Goal: Entertainment & Leisure: Consume media (video, audio)

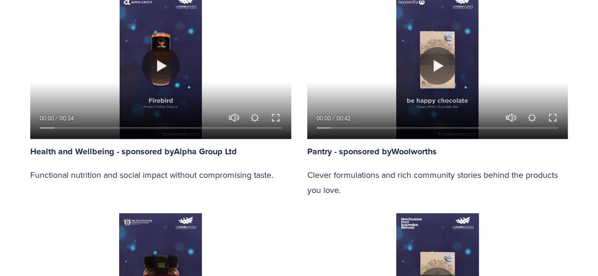
scroll to position [1040, 0]
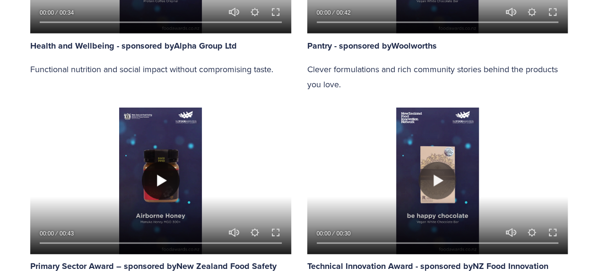
click at [163, 165] on button "Play" at bounding box center [161, 181] width 38 height 38
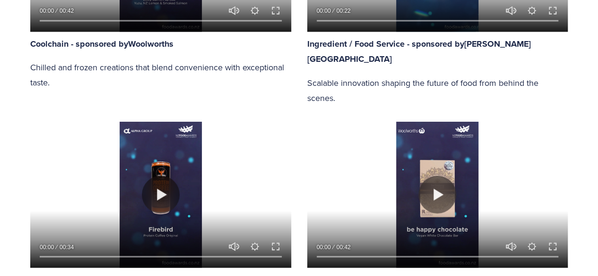
scroll to position [851, 0]
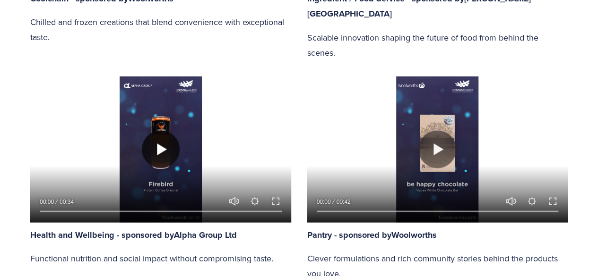
click at [154, 130] on button "Play" at bounding box center [161, 149] width 38 height 38
type input "98.11"
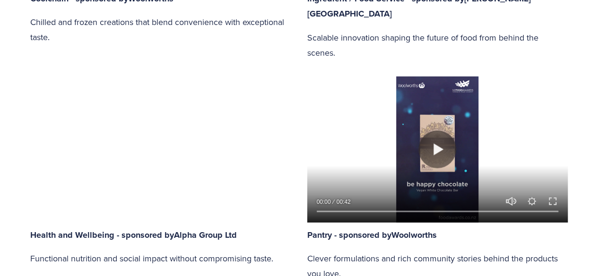
type input "0.38"
type input "98.74"
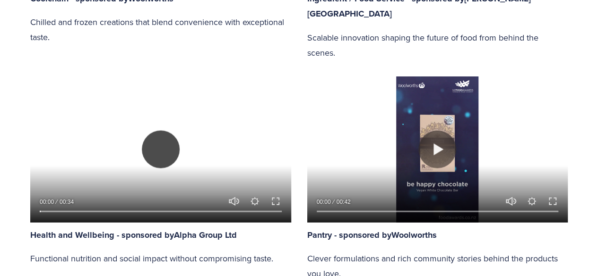
type input "1.14"
type input "99.35"
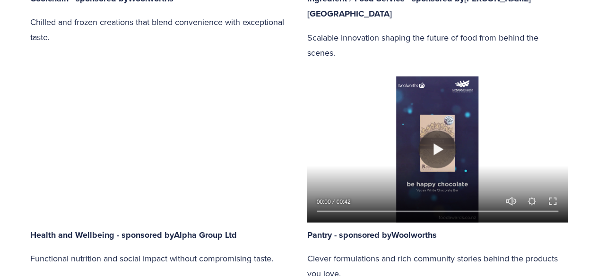
type input "1.91"
type input "100"
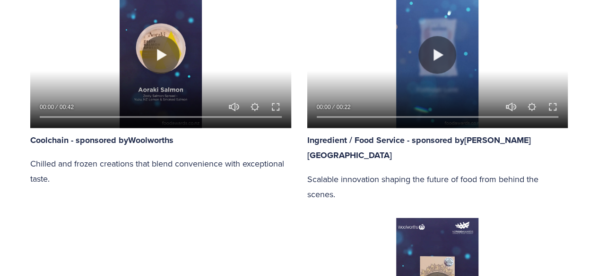
scroll to position [662, 0]
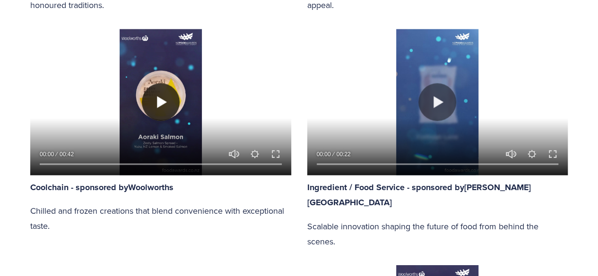
click at [159, 100] on button "Play" at bounding box center [161, 102] width 38 height 38
type input "88.56"
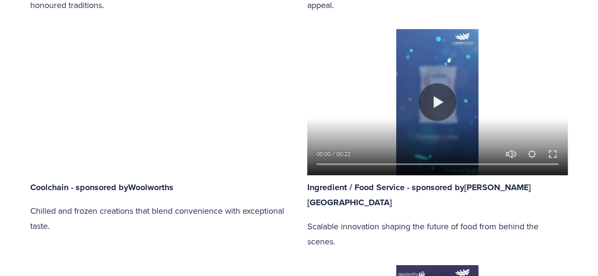
type input "0.32"
type input "89.33"
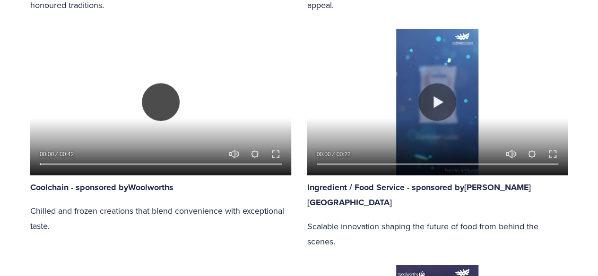
type input "0.93"
type input "90.1"
type input "1.54"
type input "90.87"
type input "2.17"
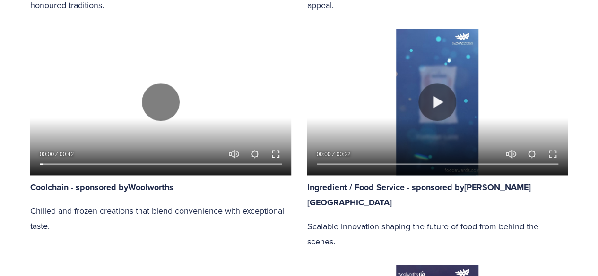
click at [276, 150] on button "Exit fullscreen Enter fullscreen" at bounding box center [275, 153] width 11 height 11
type input "91.65"
type input "2.85"
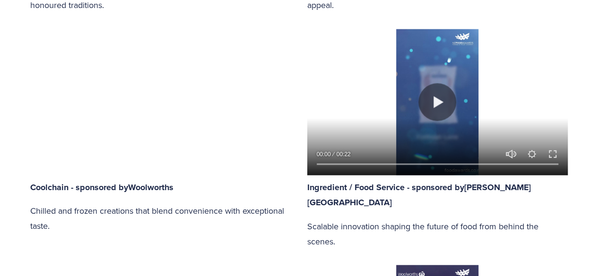
type input "92.42"
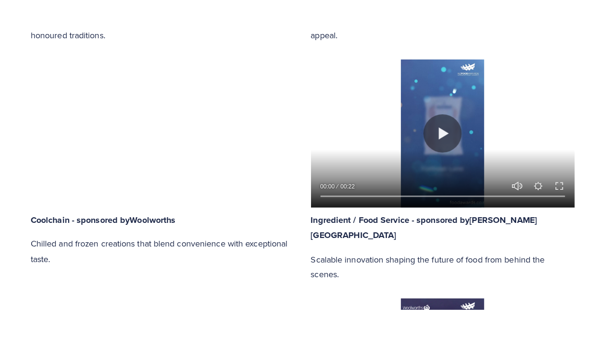
scroll to position [711, 0]
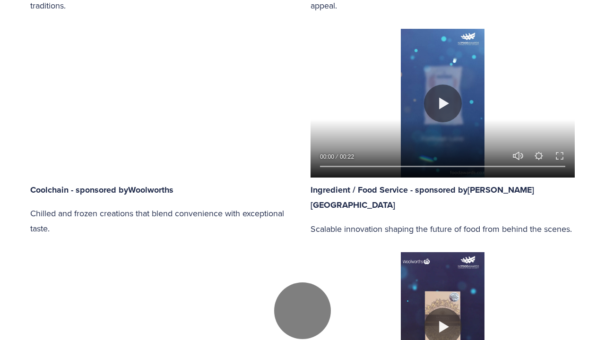
type input "3.43"
type input "93.14"
type input "4.07"
type input "93.91"
type input "4.69"
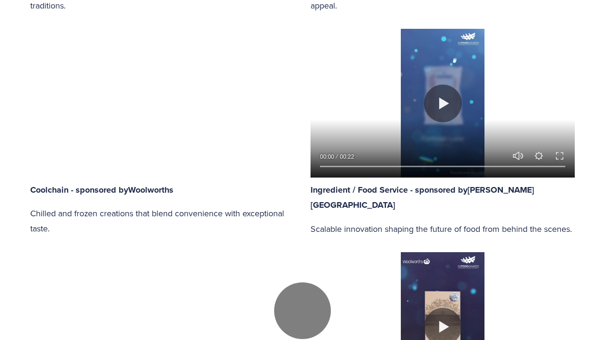
type input "94.68"
type input "5.3"
type input "95.44"
type input "5.91"
type input "96.22"
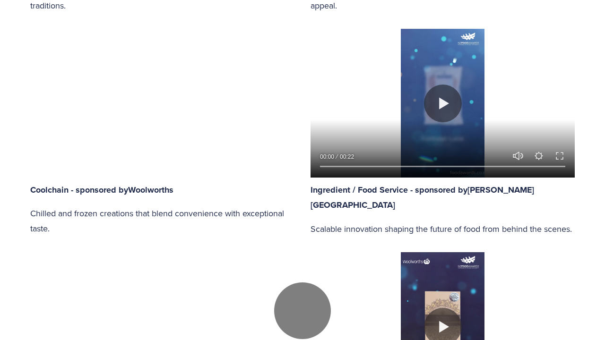
type input "6.52"
type input "96.97"
type input "7.14"
type input "97.74"
type input "7.78"
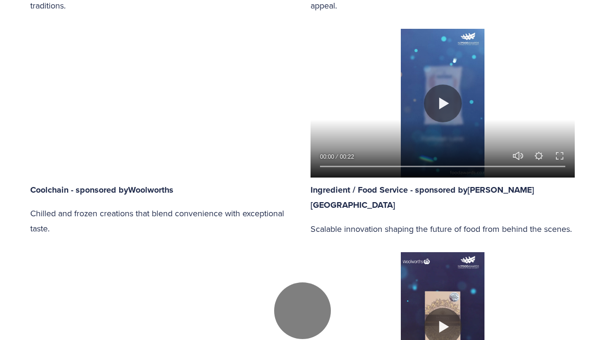
type input "98.51"
type input "8.4"
type input "99.3"
type input "9.02"
type input "100"
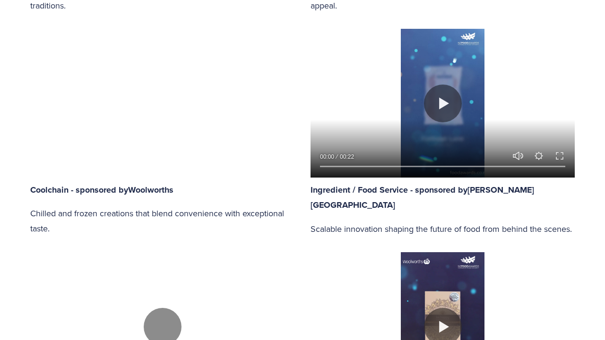
type input "100"
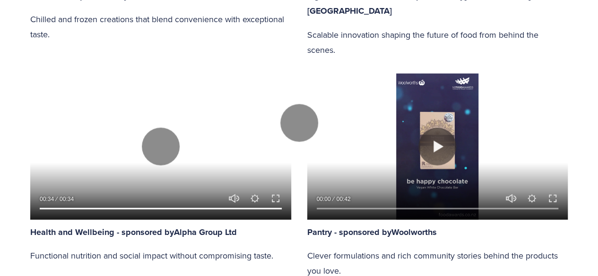
scroll to position [851, 0]
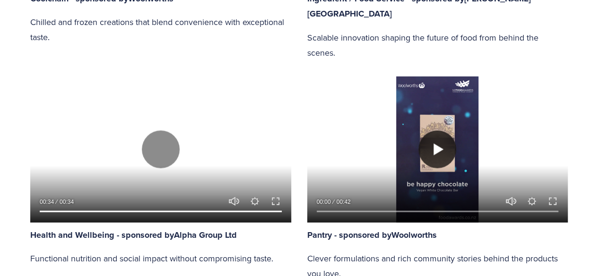
click at [447, 130] on button "Play" at bounding box center [437, 149] width 38 height 38
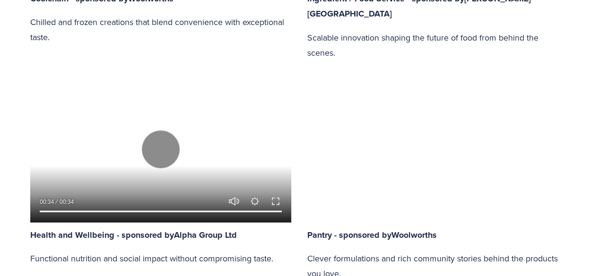
type input "17.99"
